Goal: Information Seeking & Learning: Learn about a topic

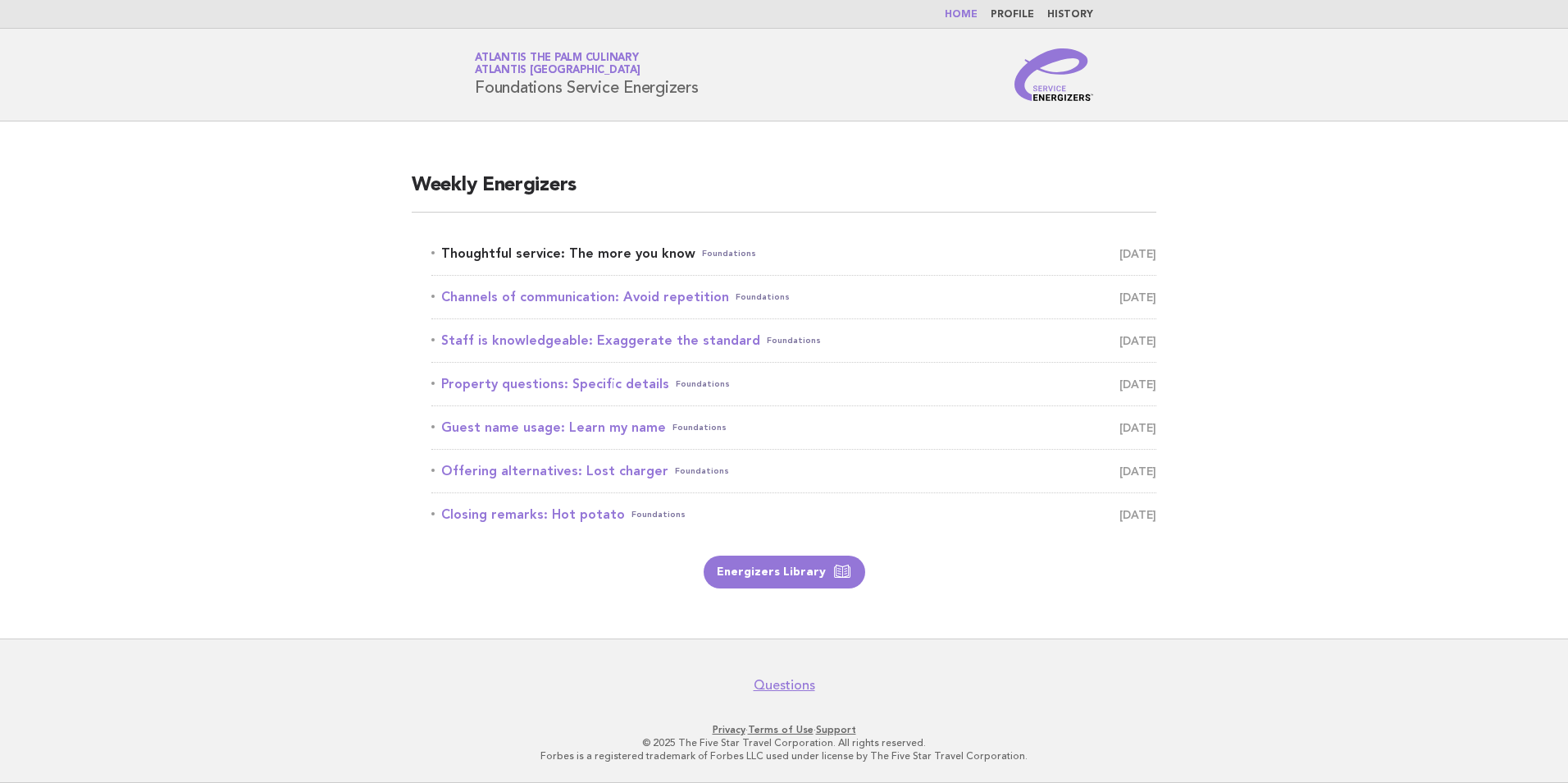
click at [565, 255] on link "Thoughtful service: The more you know Foundations [DATE]" at bounding box center [794, 254] width 725 height 23
